Goal: Navigation & Orientation: Go to known website

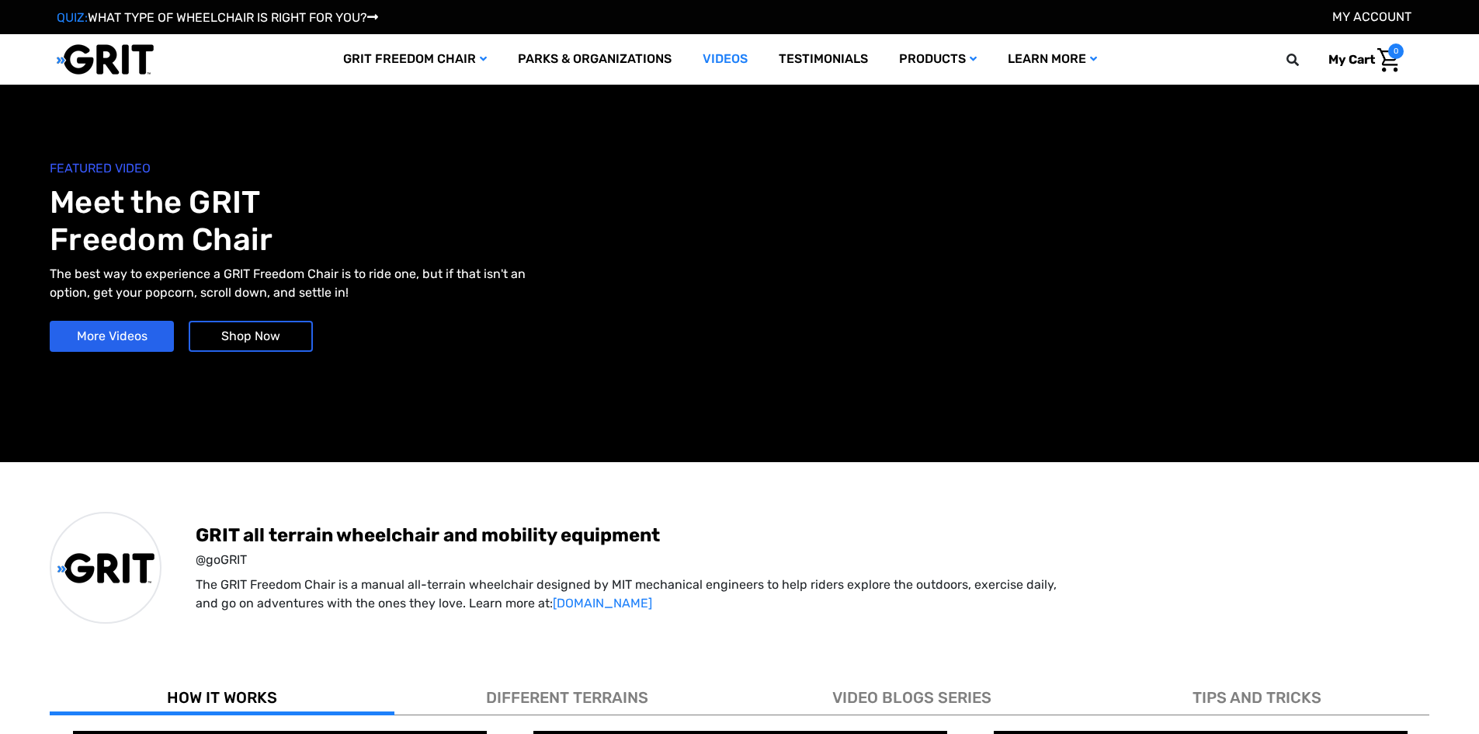
click at [137, 57] on img at bounding box center [105, 59] width 97 height 32
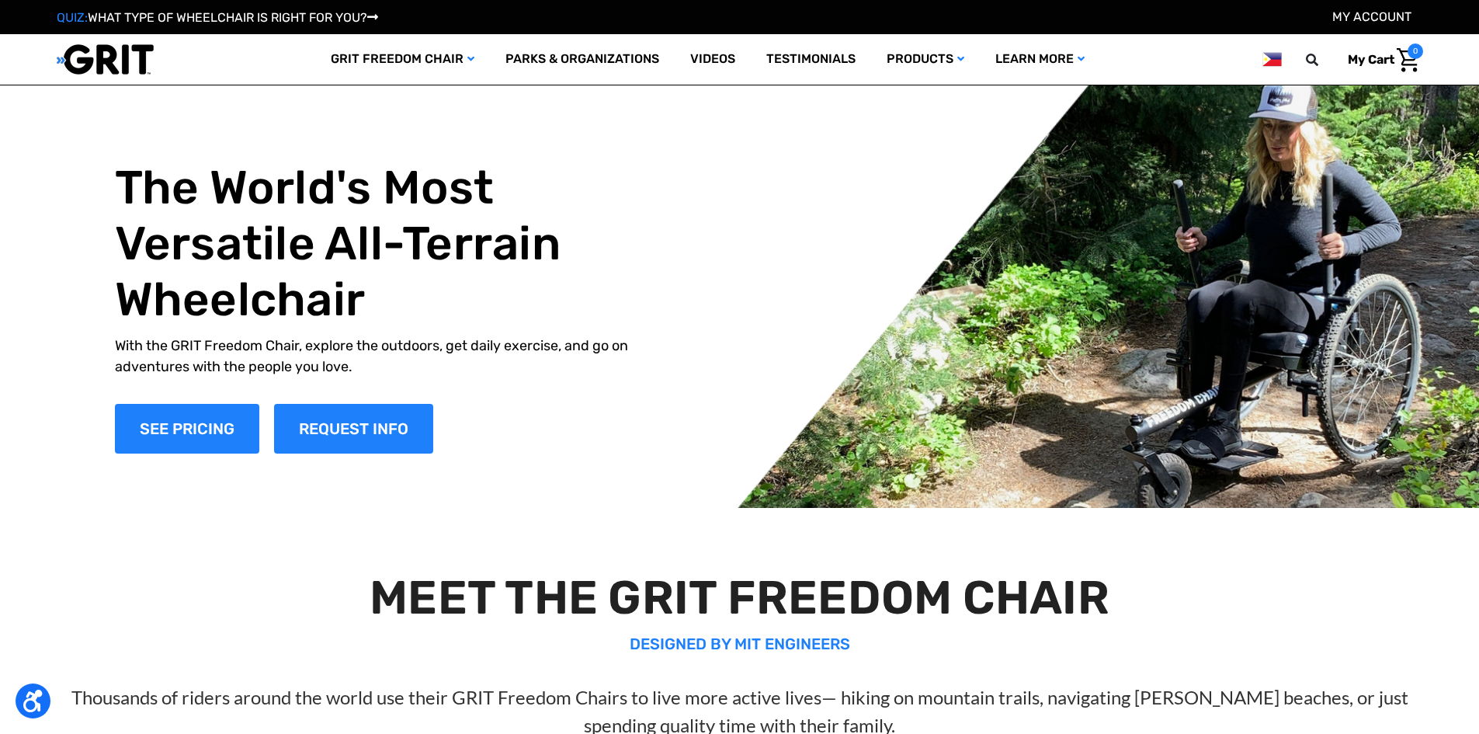
click at [1274, 54] on img at bounding box center [1272, 59] width 19 height 19
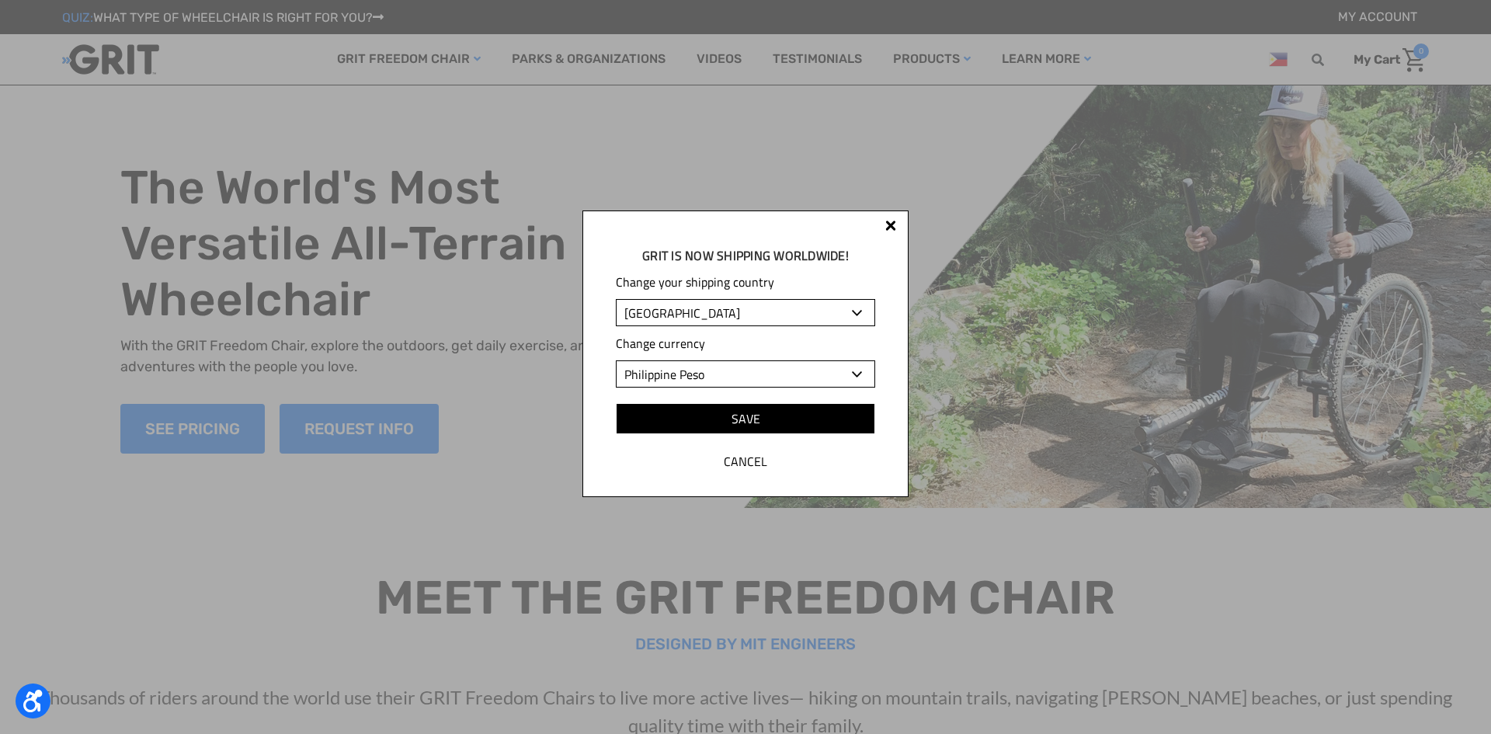
click at [754, 306] on select "[GEOGRAPHIC_DATA] [GEOGRAPHIC_DATA] [GEOGRAPHIC_DATA] [GEOGRAPHIC_DATA] [GEOGRA…" at bounding box center [745, 312] width 259 height 27
select select "US"
click at [616, 299] on select "[GEOGRAPHIC_DATA] [GEOGRAPHIC_DATA] [GEOGRAPHIC_DATA] [GEOGRAPHIC_DATA] [GEOGRA…" at bounding box center [745, 312] width 259 height 27
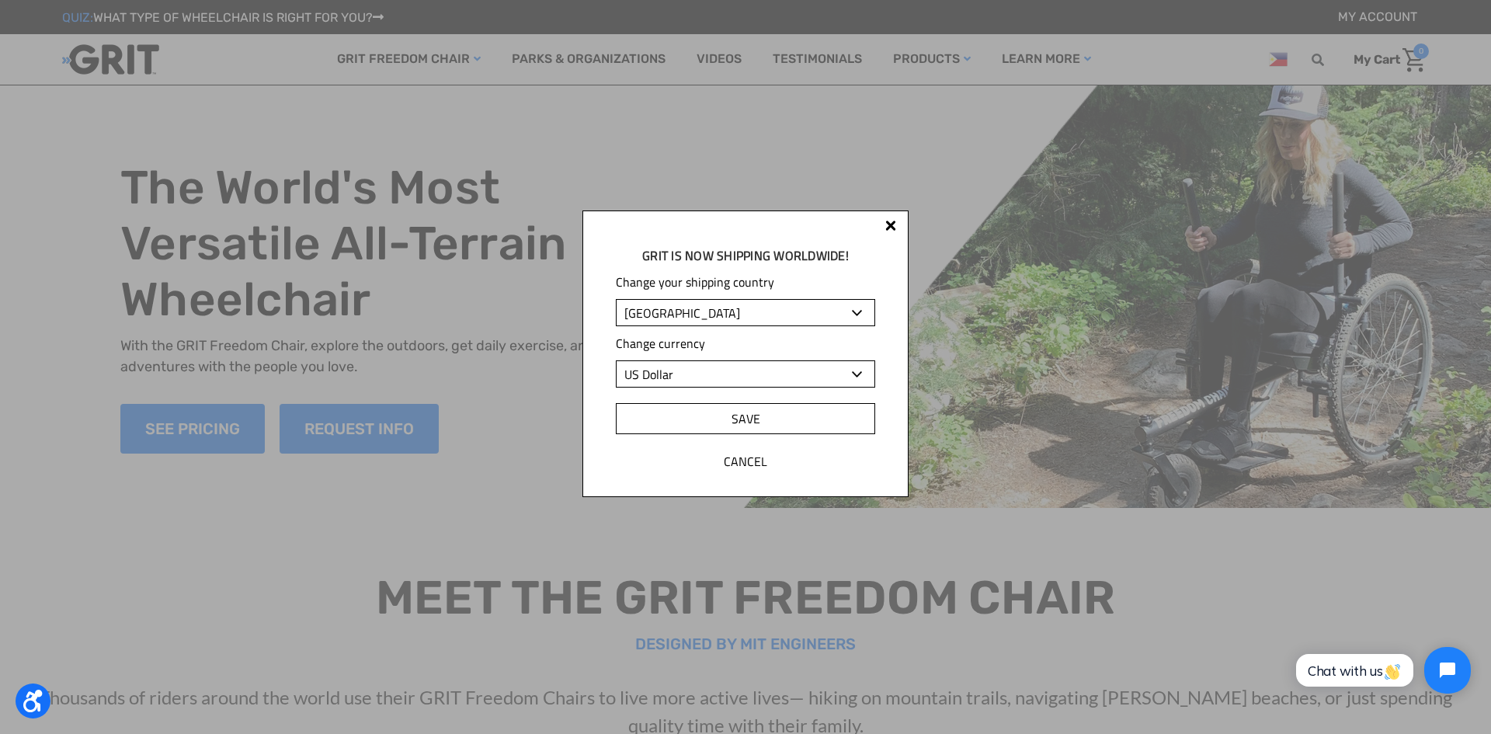
click at [733, 419] on input "Save" at bounding box center [745, 418] width 259 height 31
